Goal: Transaction & Acquisition: Purchase product/service

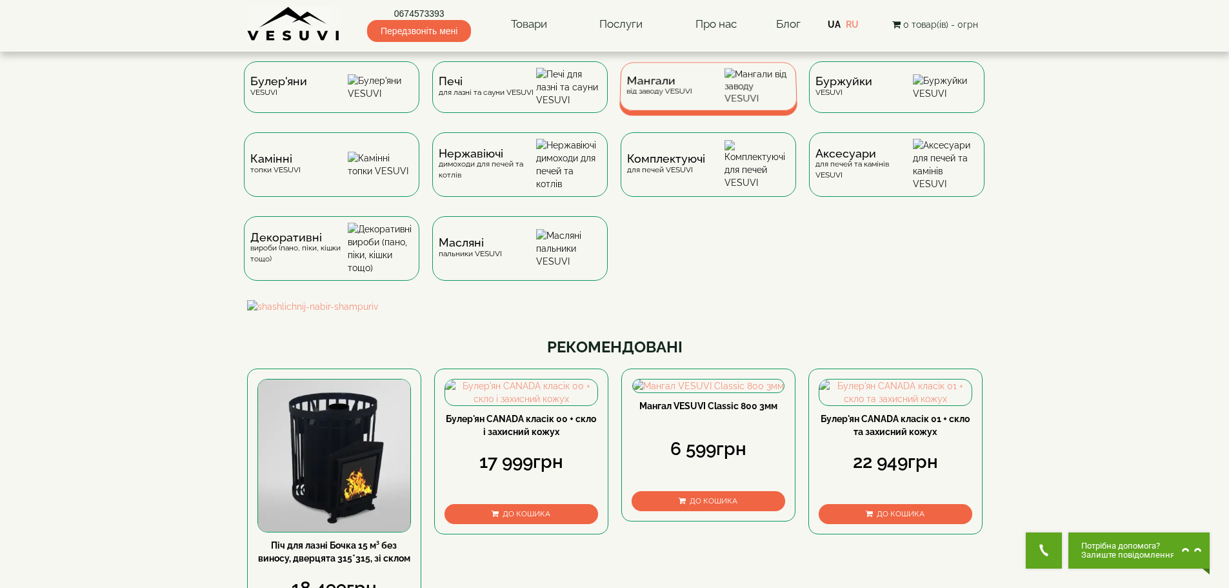
click at [682, 93] on div "Мангали від заводу VESUVI" at bounding box center [659, 86] width 66 height 20
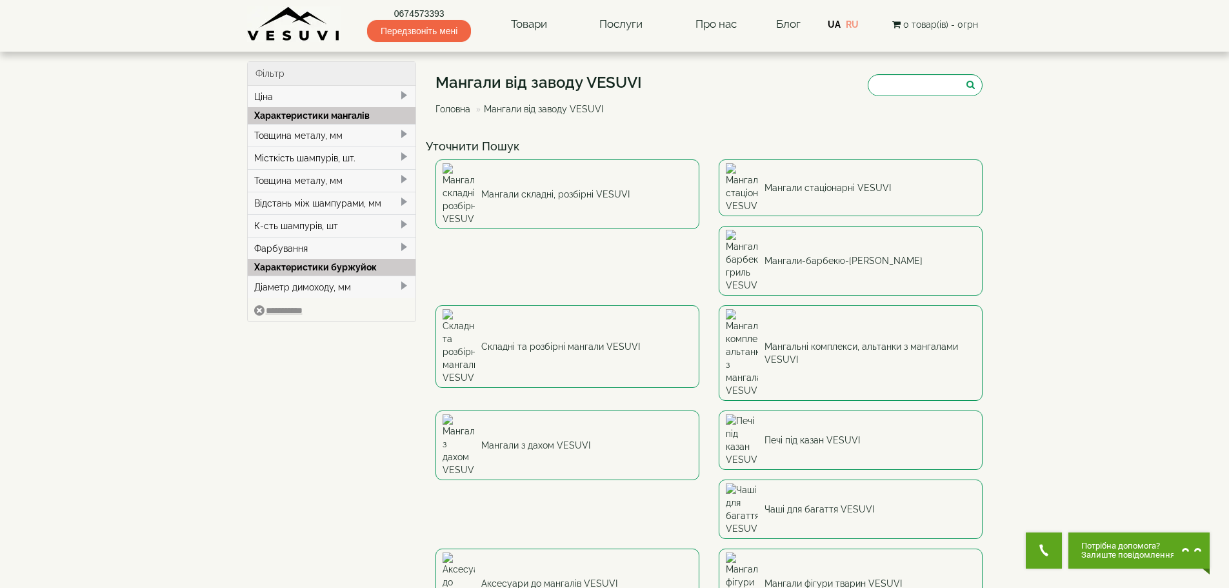
click at [384, 136] on div "Товщина металу, мм" at bounding box center [332, 135] width 168 height 23
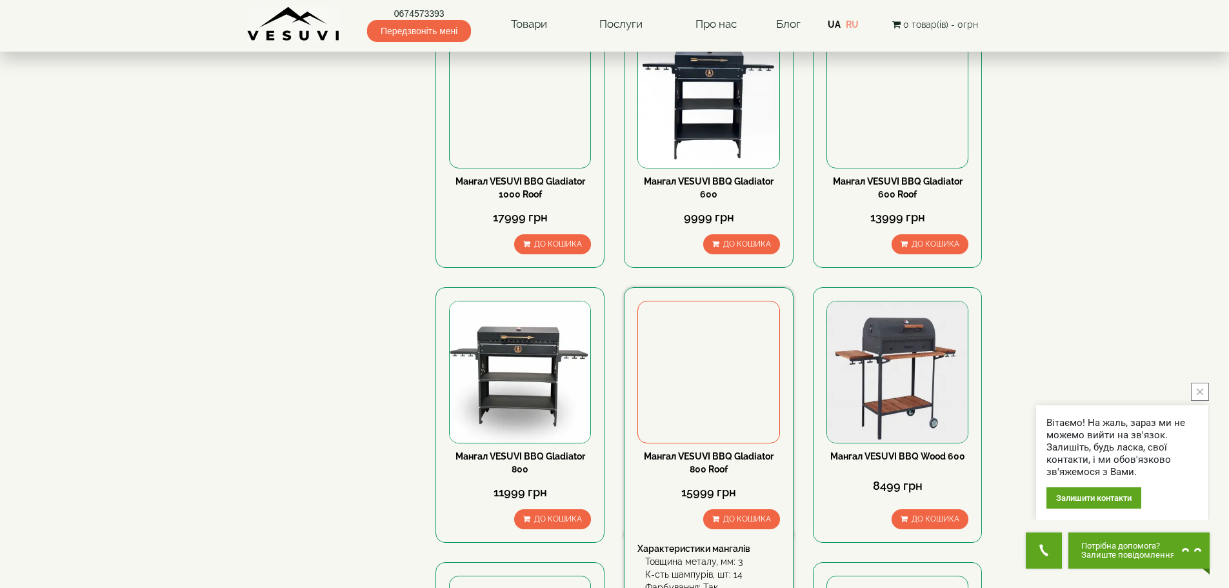
scroll to position [1355, 0]
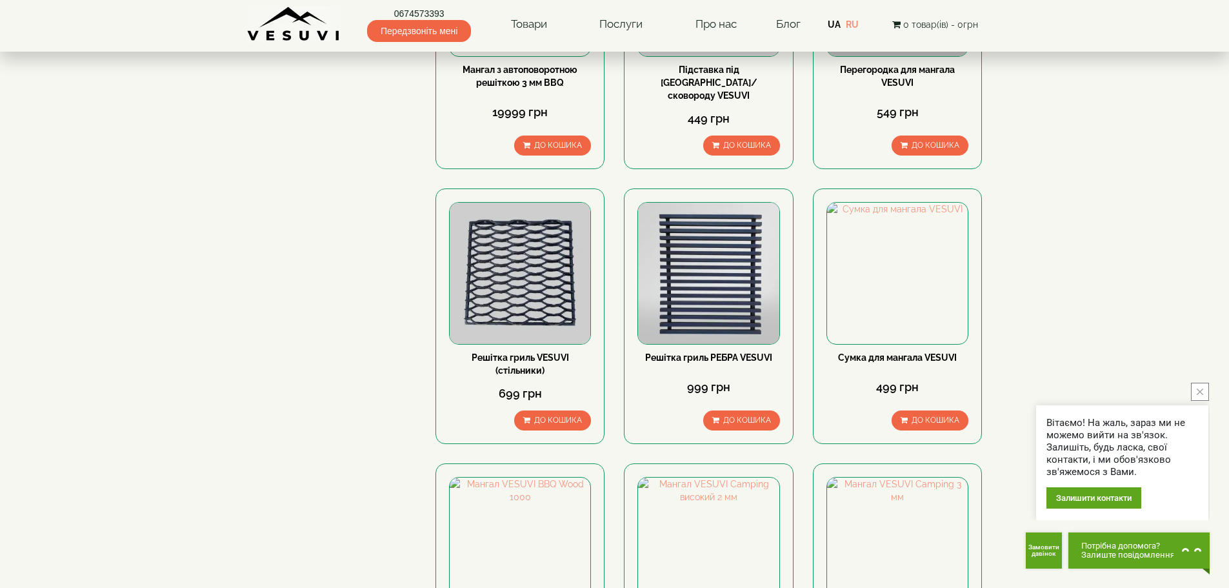
scroll to position [1484, 0]
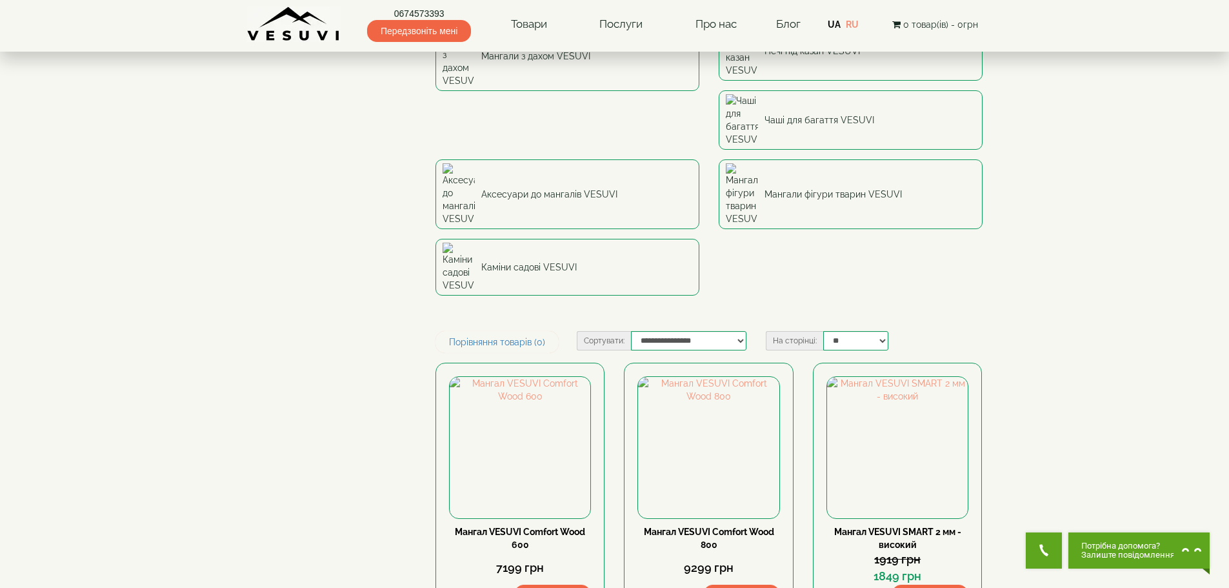
scroll to position [387, 0]
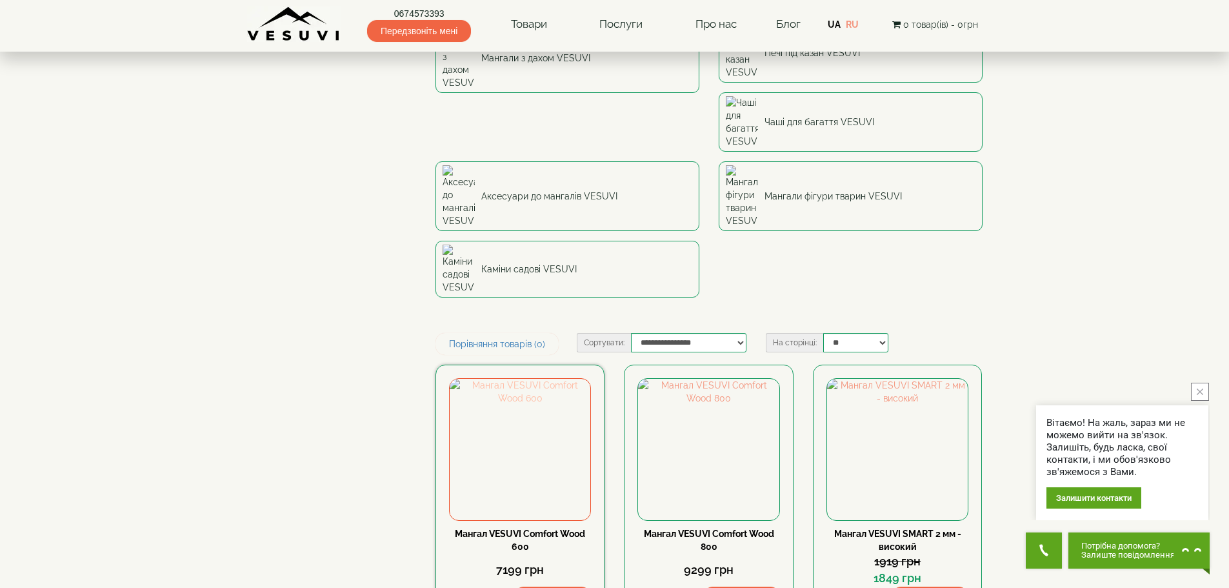
click at [513, 379] on img at bounding box center [520, 449] width 141 height 141
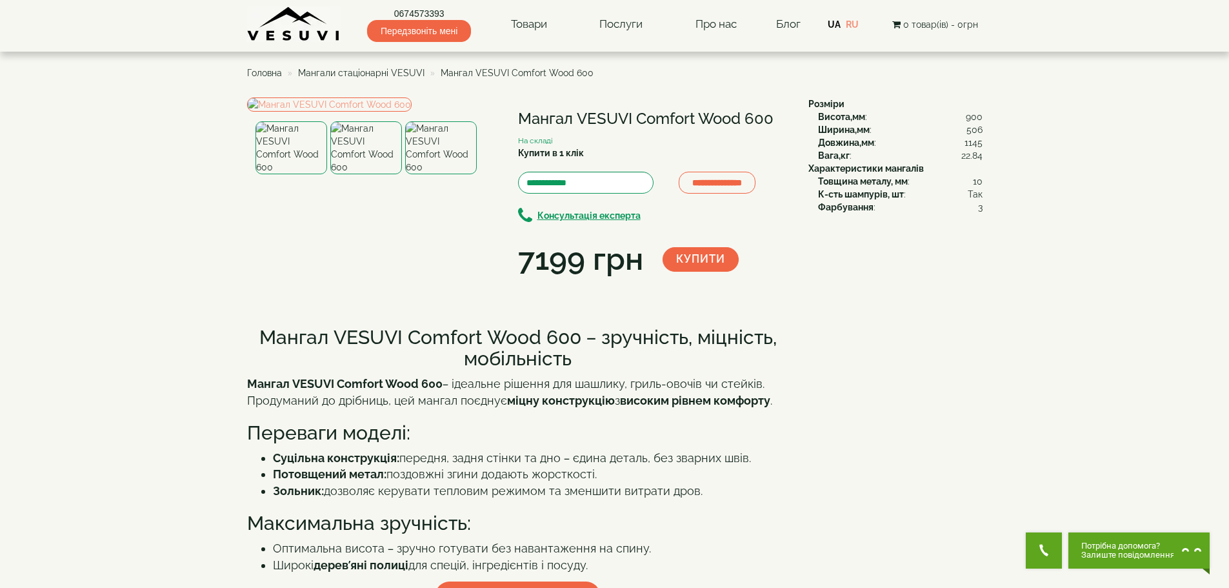
click at [367, 174] on img at bounding box center [366, 147] width 72 height 53
click at [415, 174] on img at bounding box center [441, 147] width 72 height 53
click at [390, 174] on img at bounding box center [366, 147] width 72 height 53
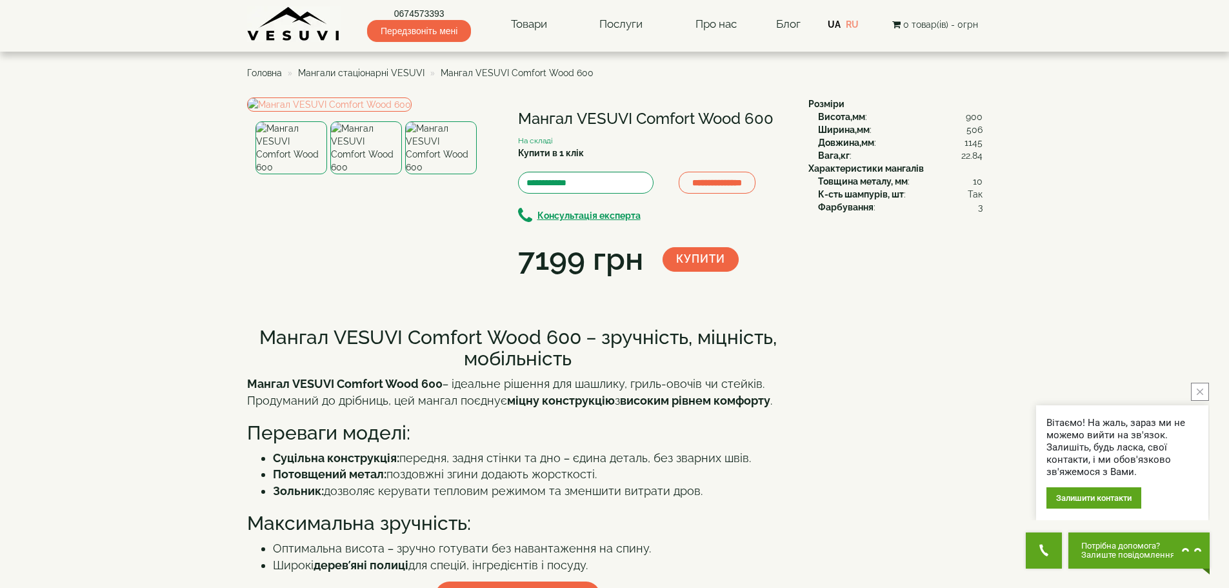
click at [335, 174] on img at bounding box center [366, 147] width 72 height 53
click at [317, 174] on img at bounding box center [291, 147] width 72 height 53
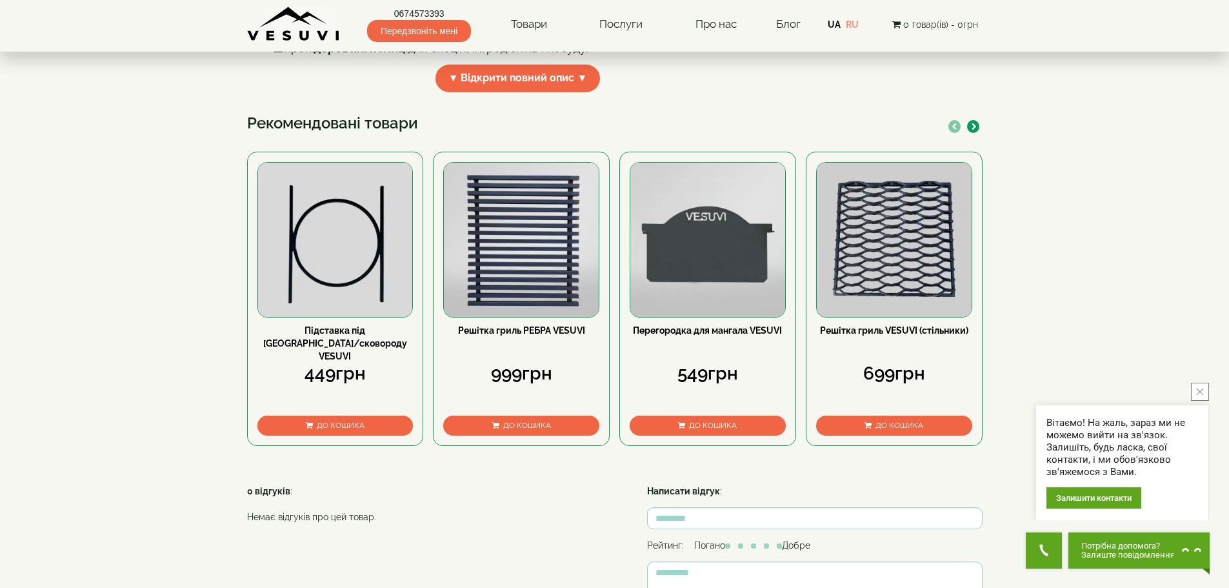
scroll to position [516, 0]
